Goal: Information Seeking & Learning: Learn about a topic

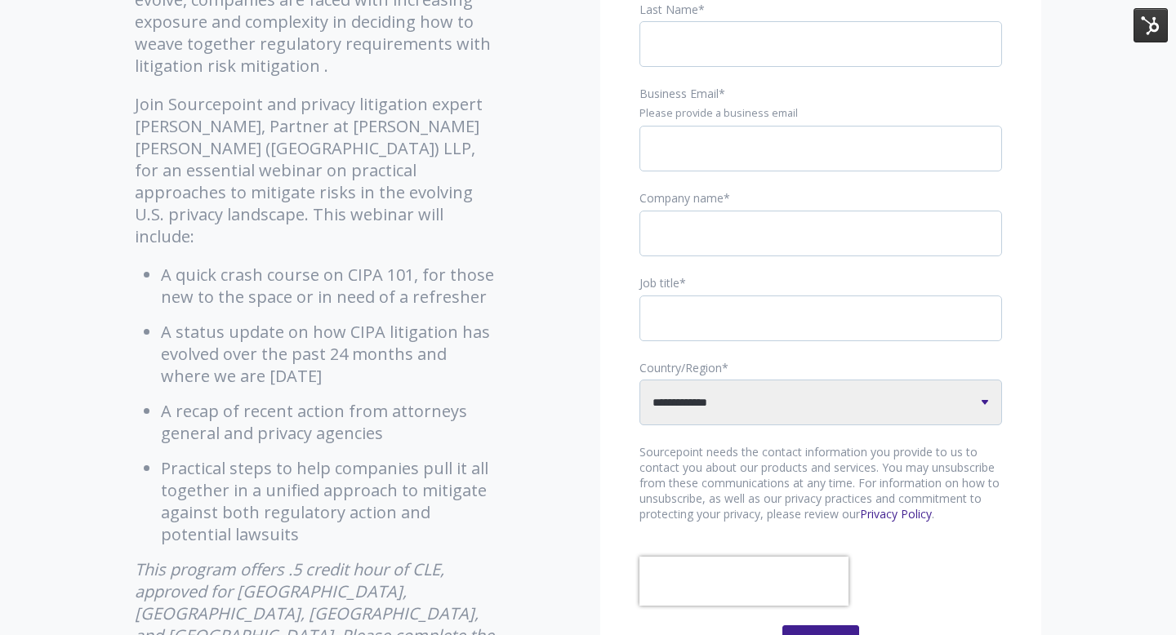
scroll to position [467, 0]
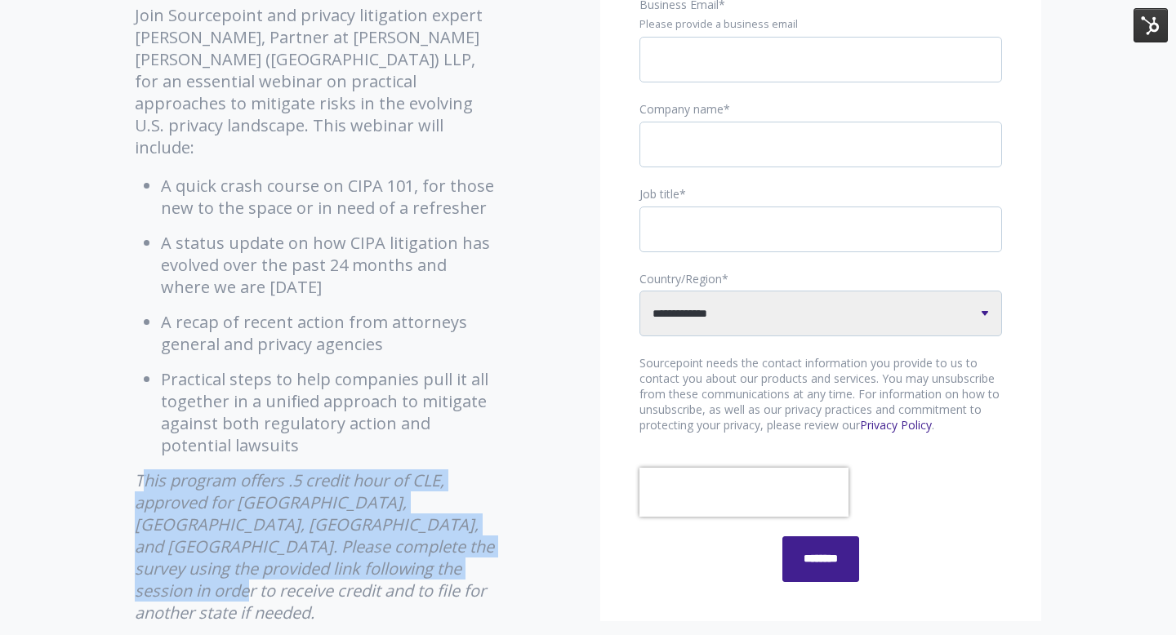
drag, startPoint x: 140, startPoint y: 457, endPoint x: 457, endPoint y: 541, distance: 327.8
click at [457, 541] on p "This program offers .5 credit hour of CLE, approved for [GEOGRAPHIC_DATA], [GEO…" at bounding box center [316, 547] width 363 height 154
click at [390, 545] on em "This program offers .5 credit hour of CLE, approved for [GEOGRAPHIC_DATA], [GEO…" at bounding box center [314, 547] width 359 height 154
drag, startPoint x: 139, startPoint y: 455, endPoint x: 433, endPoint y: 550, distance: 309.1
click at [433, 550] on p "This program offers .5 credit hour of CLE, approved for [GEOGRAPHIC_DATA], [GEO…" at bounding box center [316, 547] width 363 height 154
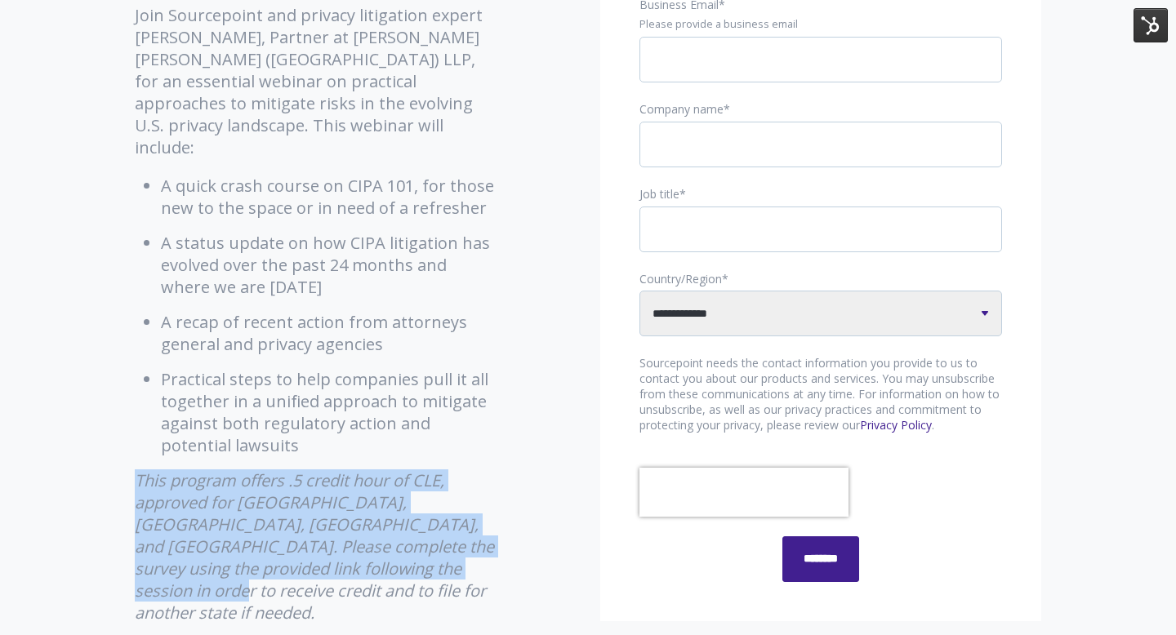
copy em "This program offers .5 credit hour of CLE, approved for [GEOGRAPHIC_DATA], [GEO…"
click at [308, 488] on em "This program offers .5 credit hour of CLE, approved for [GEOGRAPHIC_DATA], [GEO…" at bounding box center [314, 547] width 359 height 154
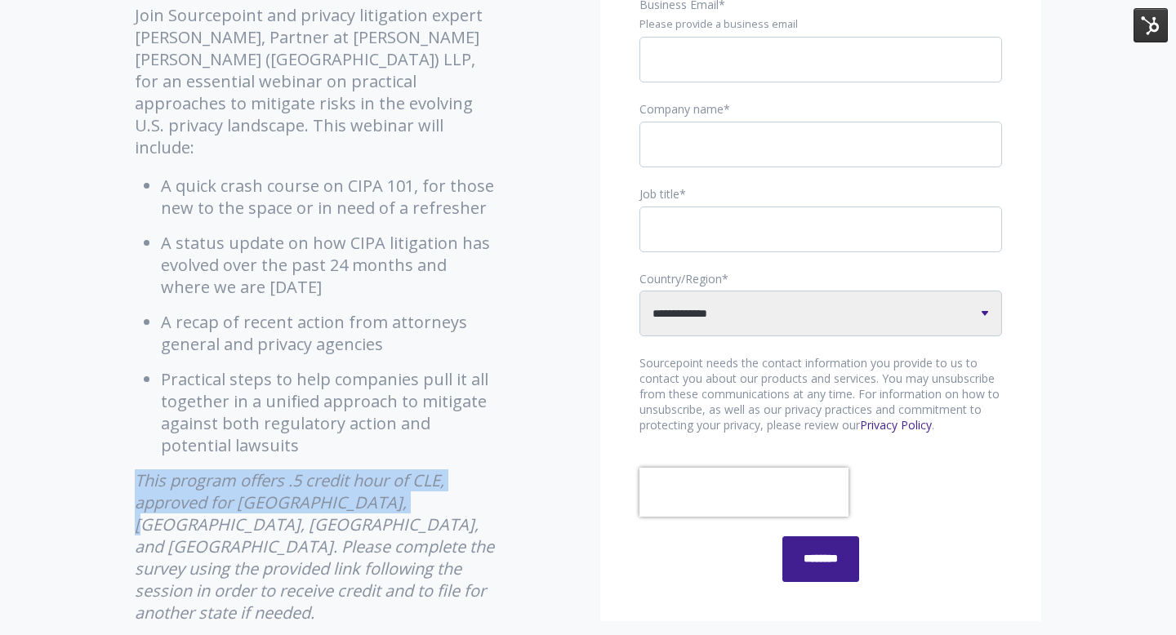
drag, startPoint x: 125, startPoint y: 452, endPoint x: 383, endPoint y: 479, distance: 259.4
click at [383, 479] on div "What Tracking Technologies Could Cost You – Legal Risks and Strategies to Avoid…" at bounding box center [316, 240] width 388 height 1066
copy em "This program offers .5 credit hour of CLE, approved for CA, NJ, NY, and PA."
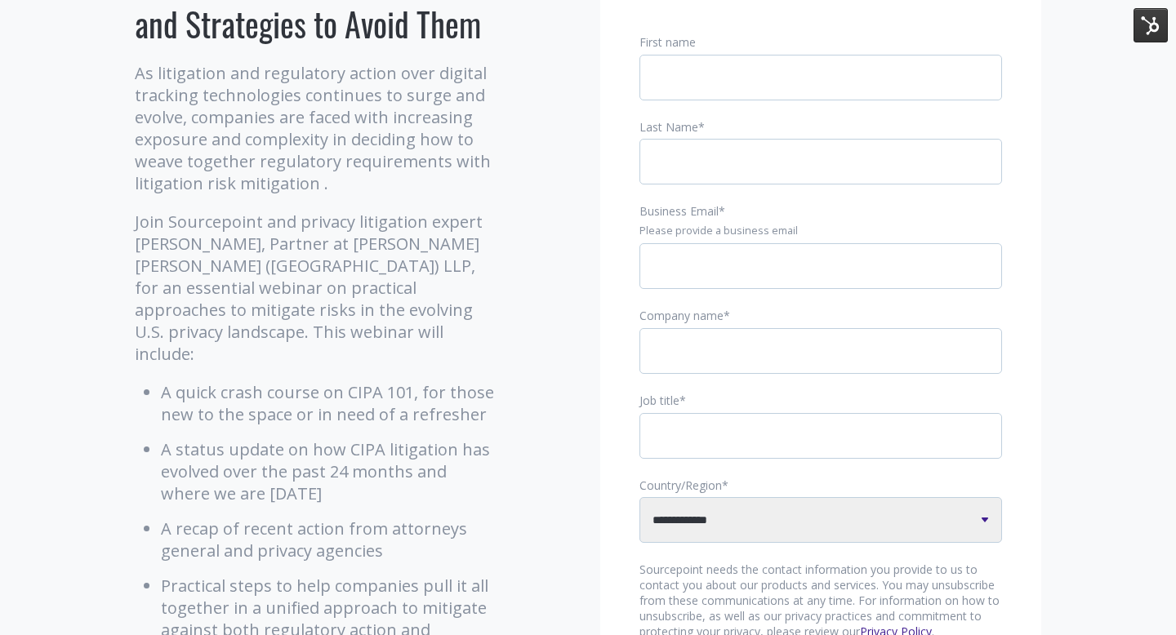
scroll to position [287, 0]
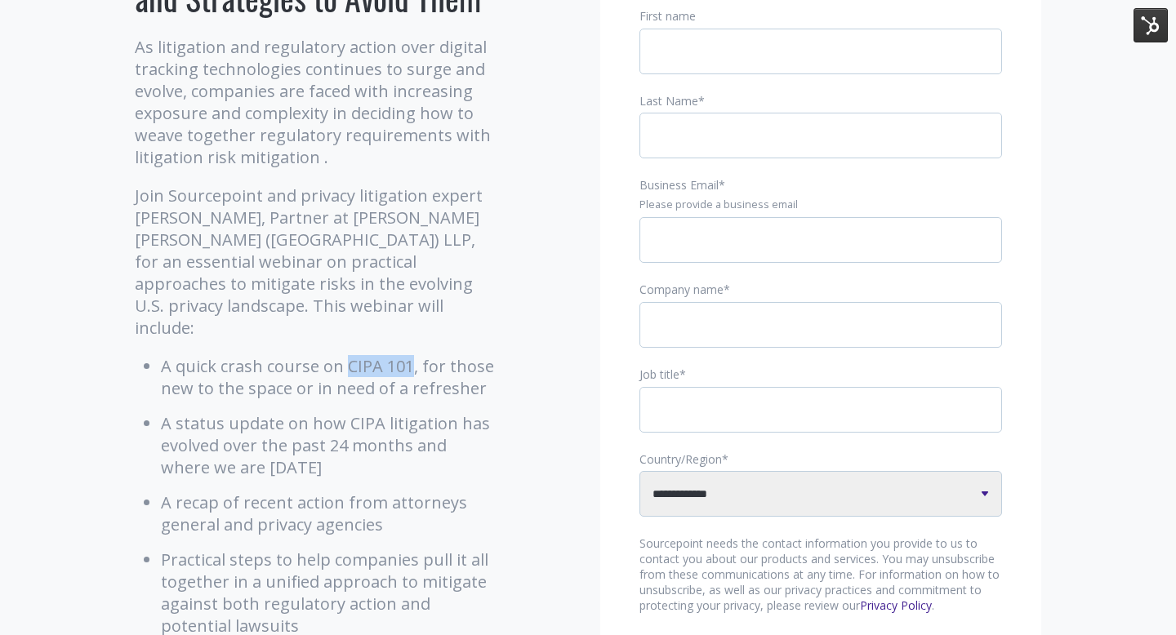
drag, startPoint x: 343, startPoint y: 340, endPoint x: 413, endPoint y: 341, distance: 70.2
click at [413, 355] on li "A quick crash course on CIPA 101, for those new to the space or in need of a re…" at bounding box center [329, 377] width 337 height 44
copy li "CIPA 101"
